Goal: Check status: Check status

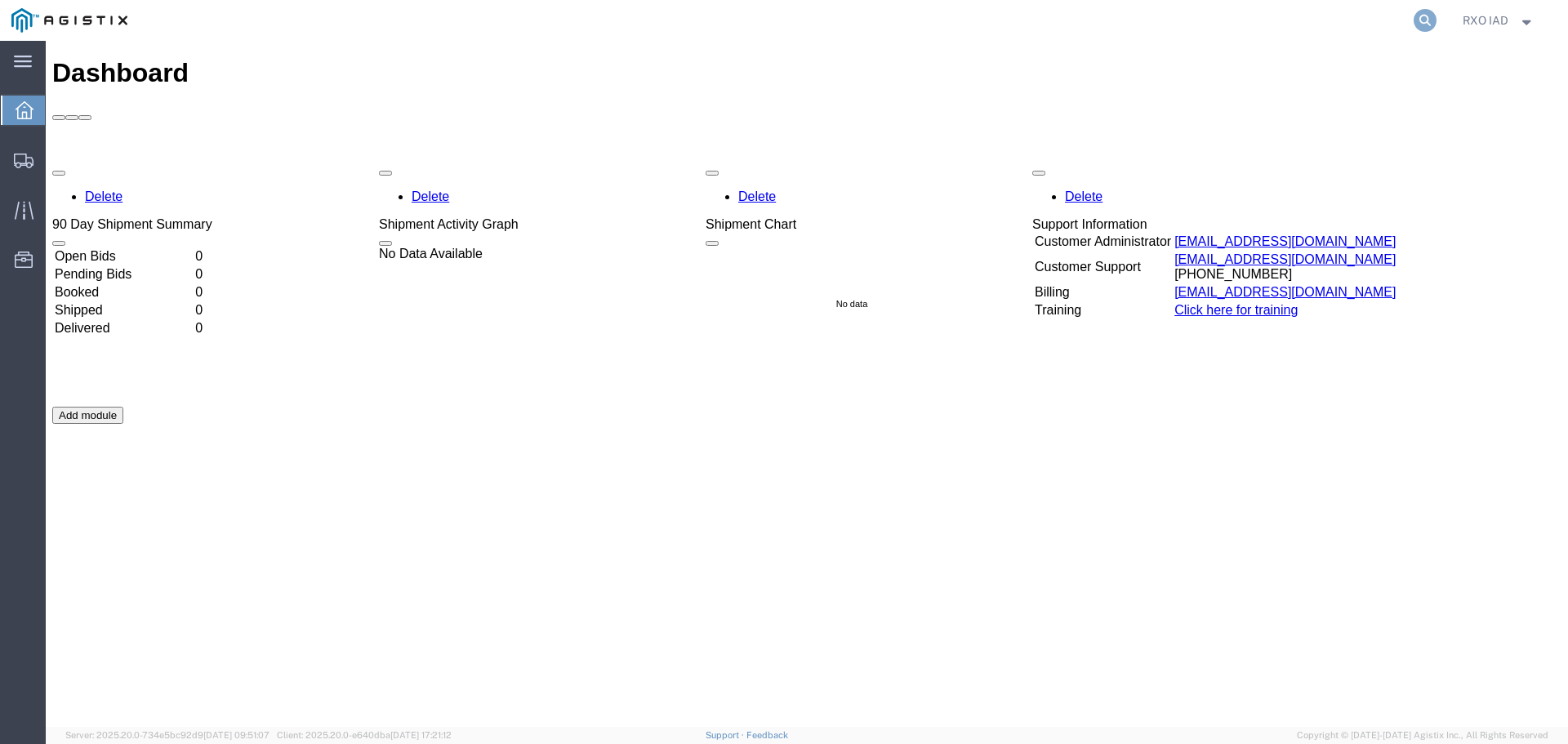
click at [1418, 17] on icon at bounding box center [1425, 21] width 23 height 23
click at [987, 5] on input "search" at bounding box center [1165, 20] width 496 height 39
type input "57069466"
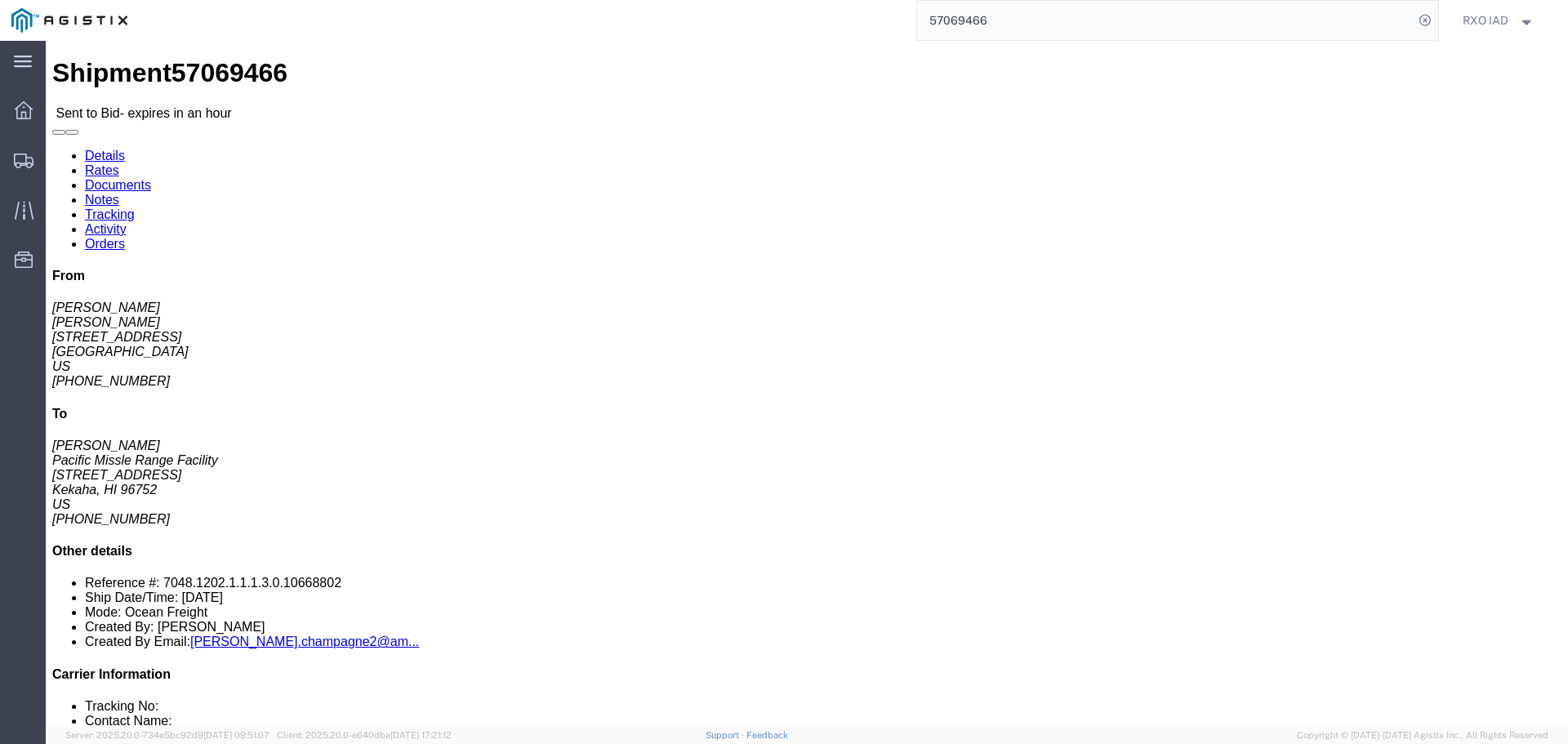
click link "Documents"
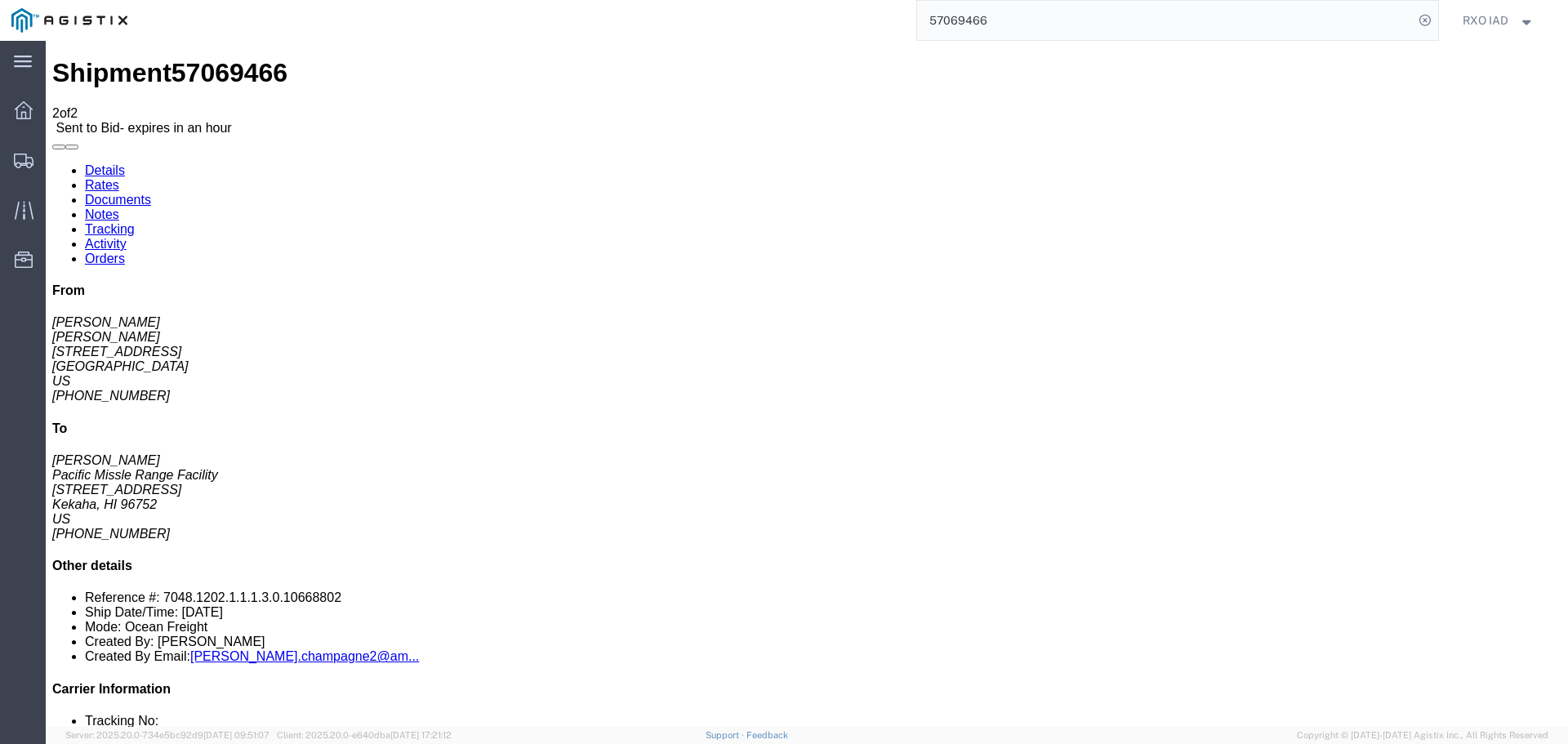
click at [119, 207] on link "Notes" at bounding box center [101, 214] width 34 height 14
click at [134, 222] on link "Tracking" at bounding box center [110, 229] width 50 height 14
click at [127, 236] on link "Activity" at bounding box center [105, 243] width 41 height 14
